Goal: Navigation & Orientation: Find specific page/section

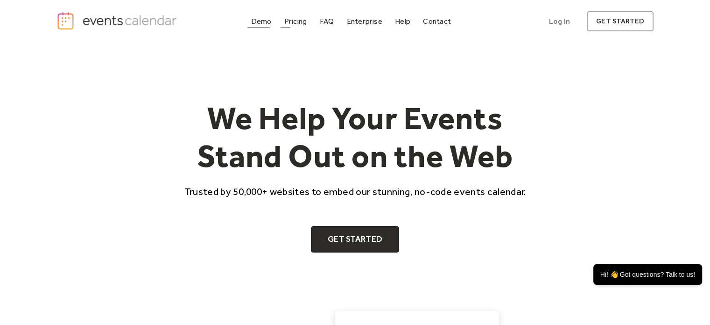
click at [263, 23] on div "Demo" at bounding box center [261, 21] width 21 height 5
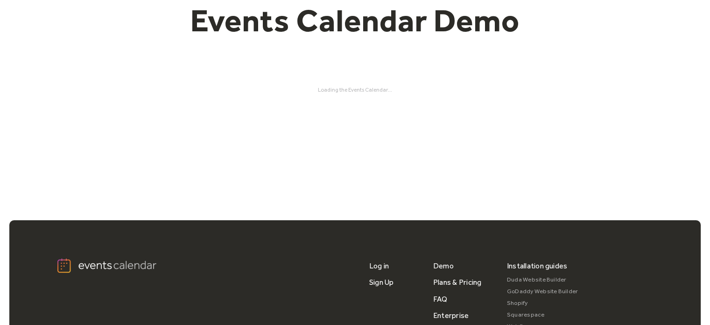
scroll to position [245, 0]
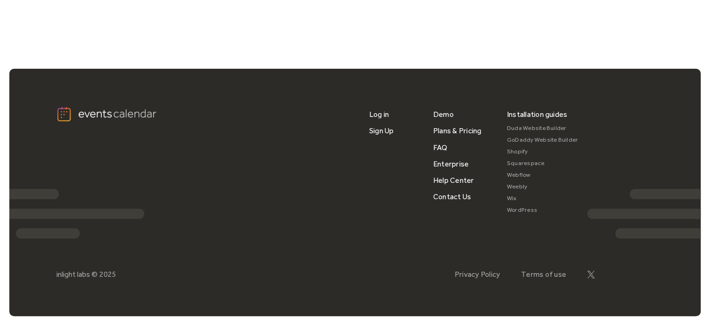
click at [531, 211] on link "WordPress" at bounding box center [542, 210] width 71 height 12
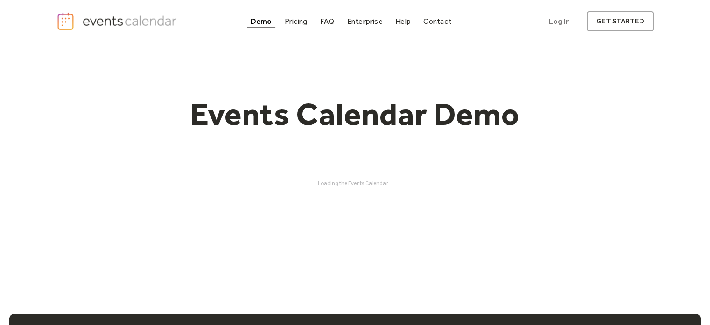
click at [260, 21] on div "Demo" at bounding box center [261, 21] width 21 height 5
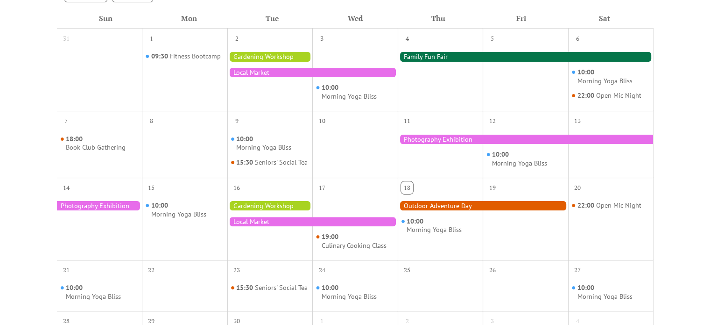
scroll to position [233, 0]
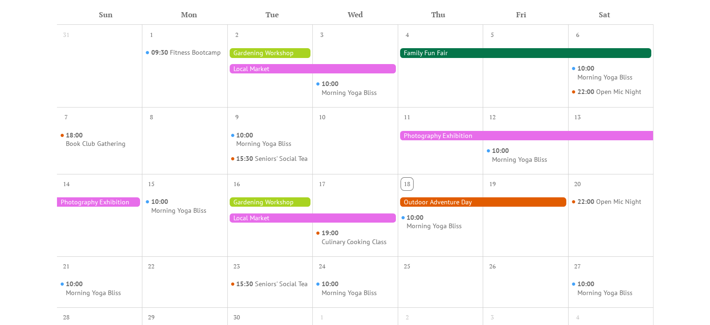
click at [254, 206] on div at bounding box center [269, 201] width 85 height 9
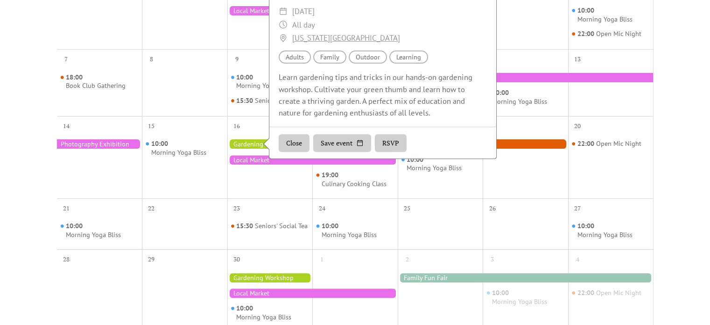
scroll to position [93, 0]
